Goal: Find specific page/section

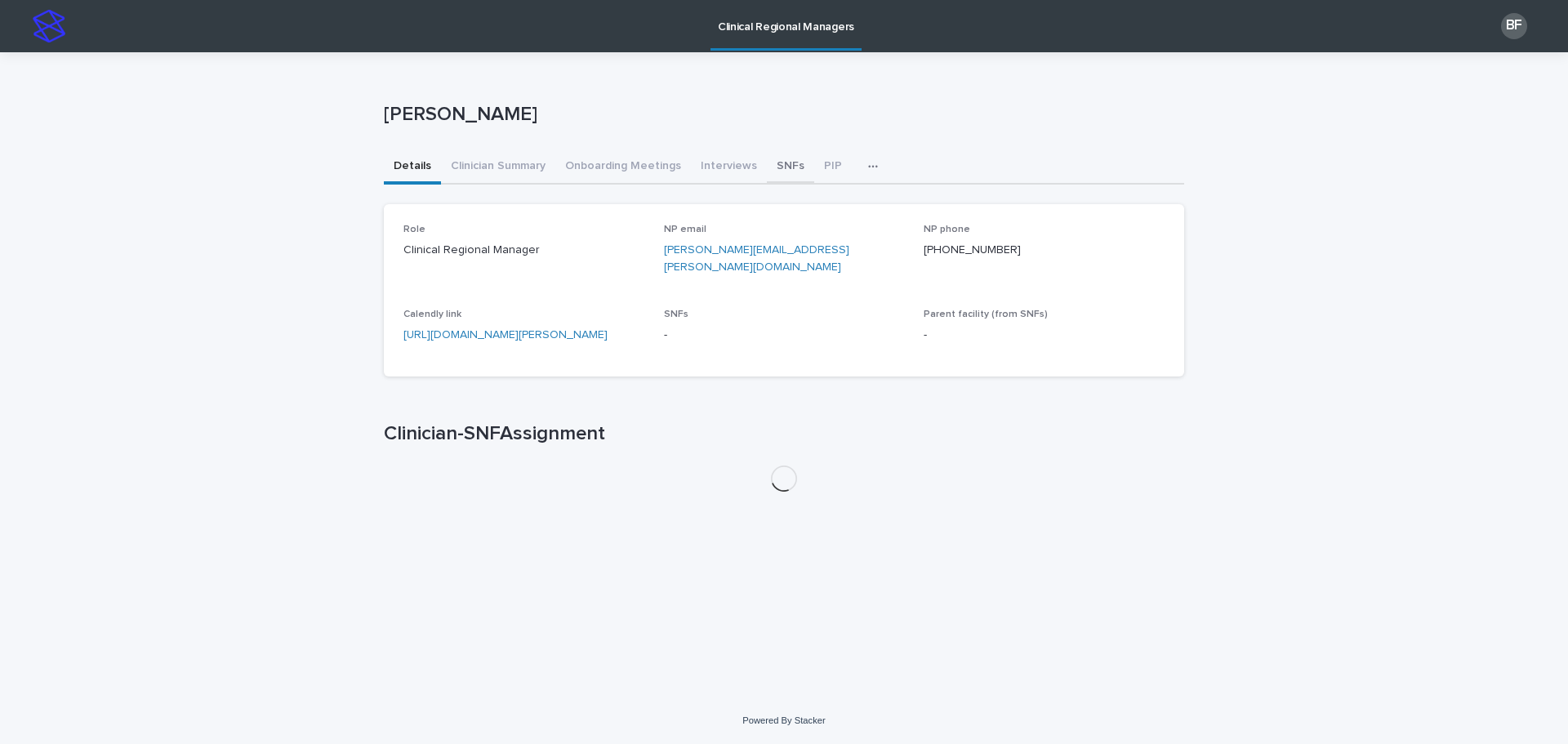
click at [783, 170] on button "SNFs" at bounding box center [790, 167] width 47 height 34
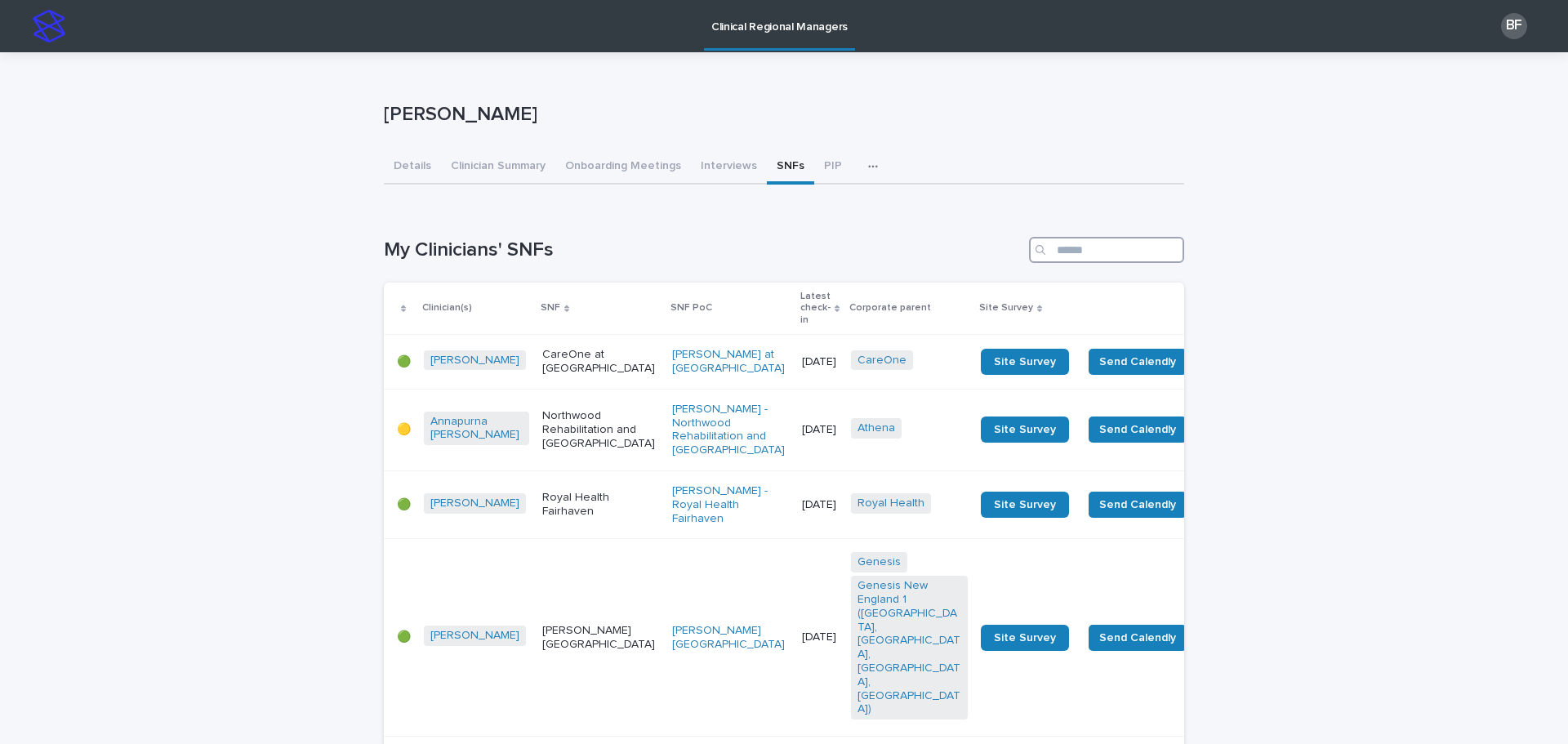
click at [1108, 244] on input "Search" at bounding box center [1106, 250] width 155 height 26
type input "*******"
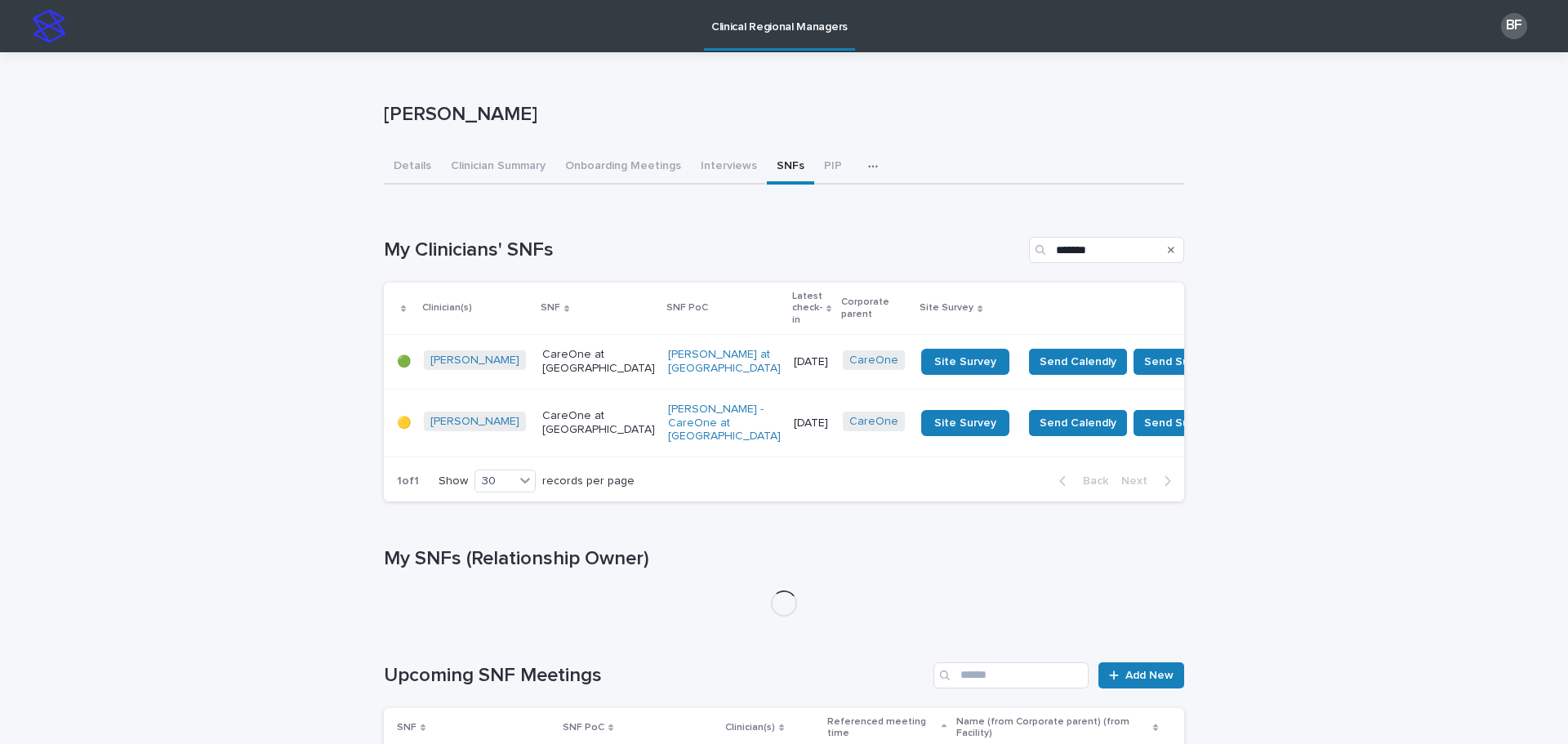
click at [545, 416] on p "CareOne at [GEOGRAPHIC_DATA]" at bounding box center [598, 423] width 113 height 28
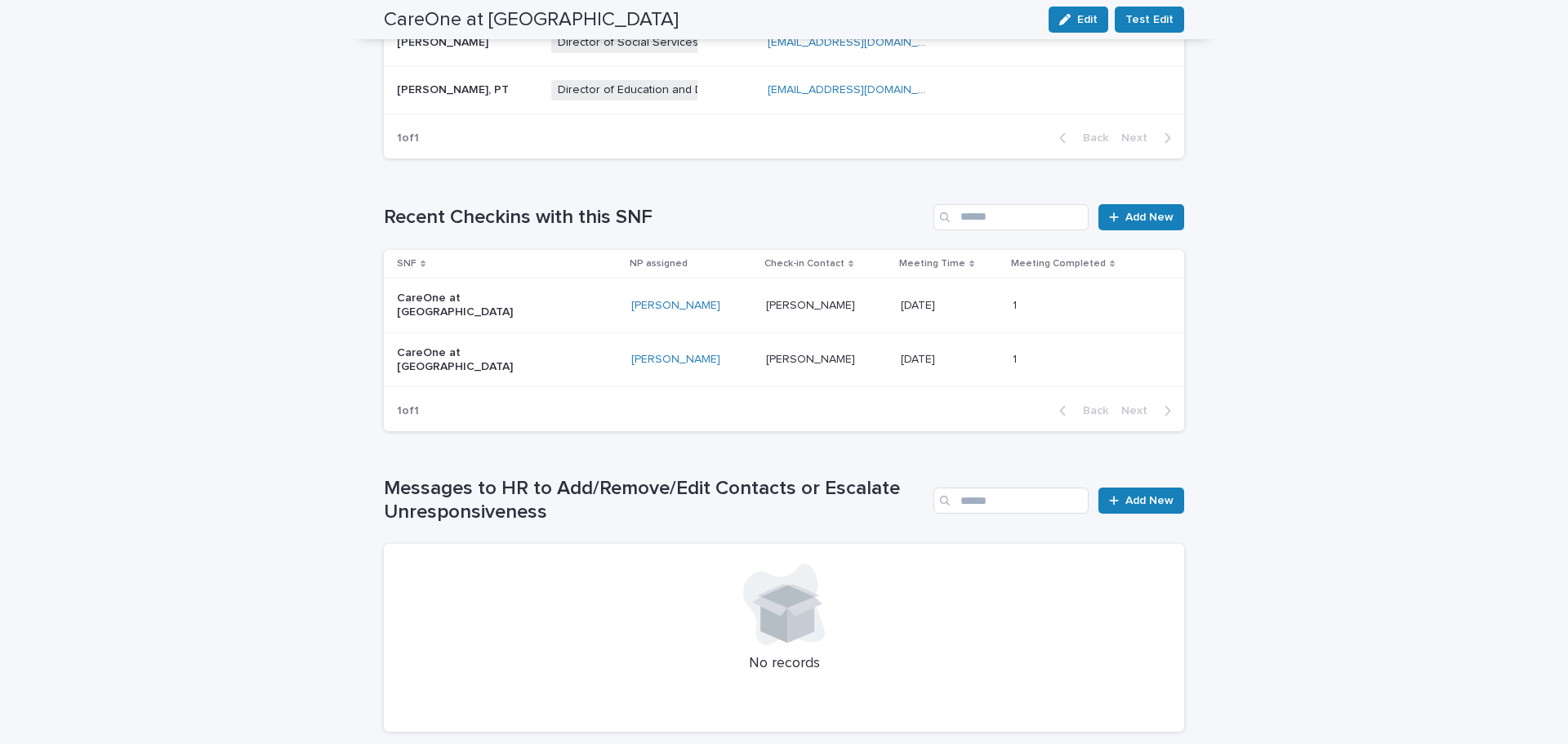
scroll to position [980, 0]
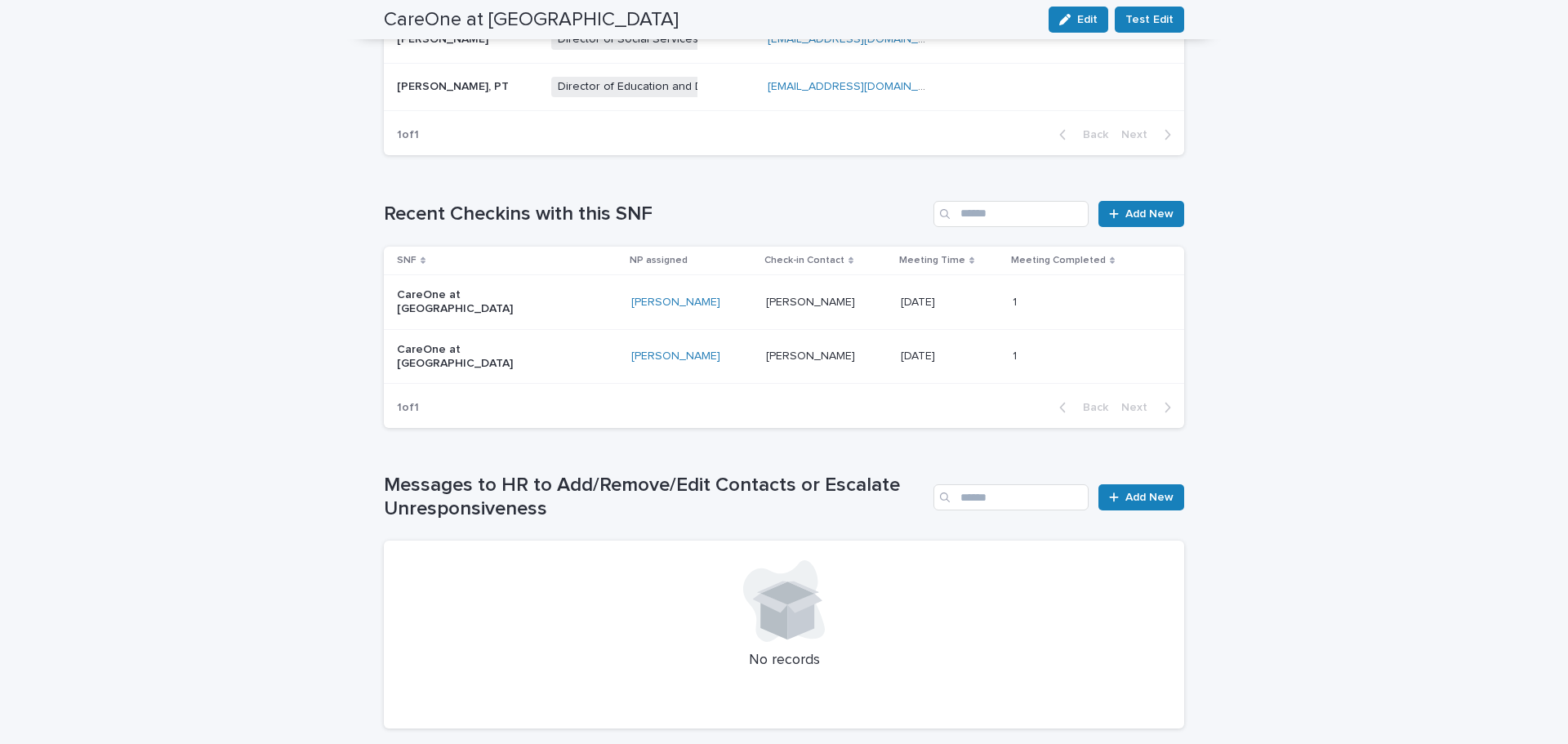
click at [529, 293] on p "CareOne at [GEOGRAPHIC_DATA]" at bounding box center [479, 302] width 163 height 28
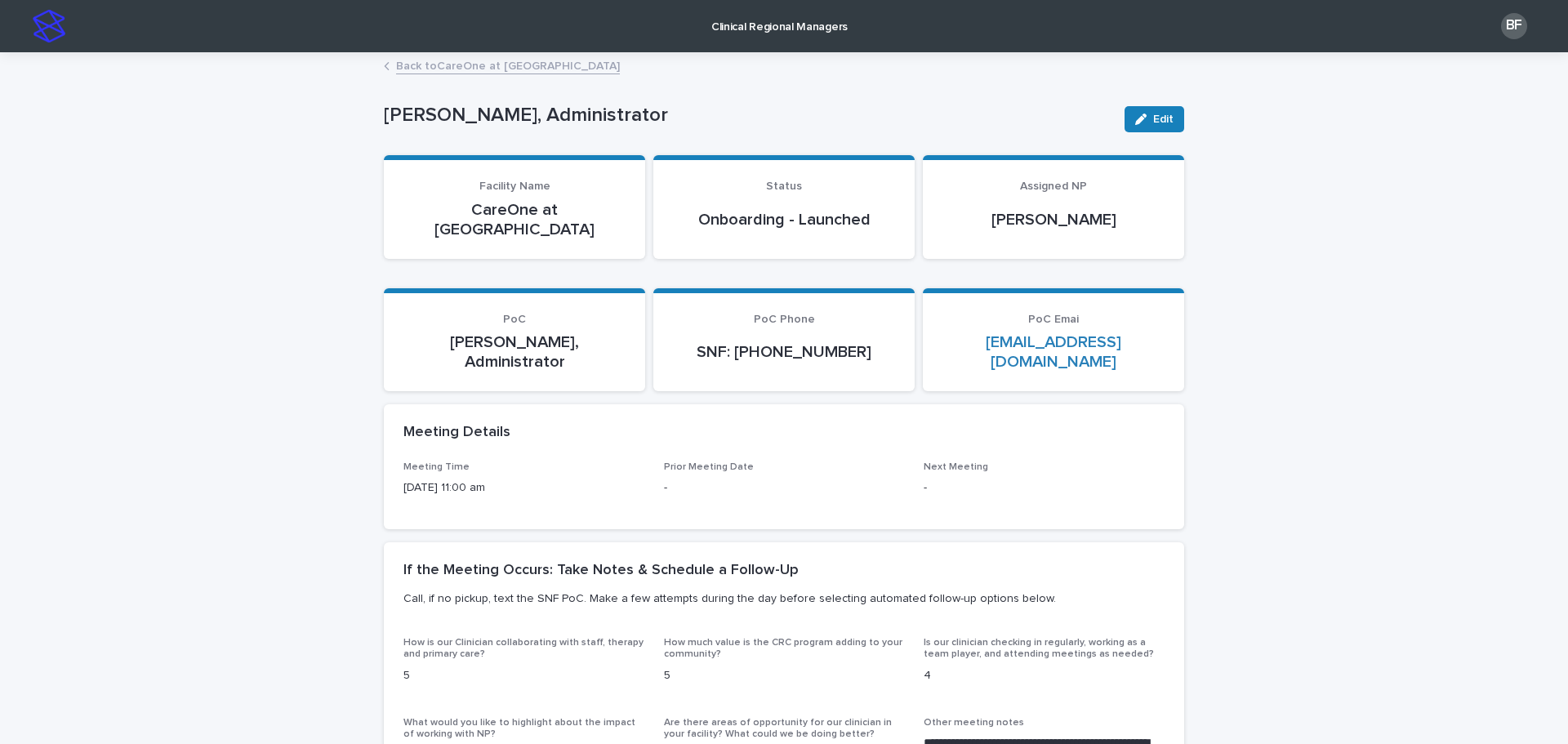
scroll to position [245, 0]
